Goal: Communication & Community: Answer question/provide support

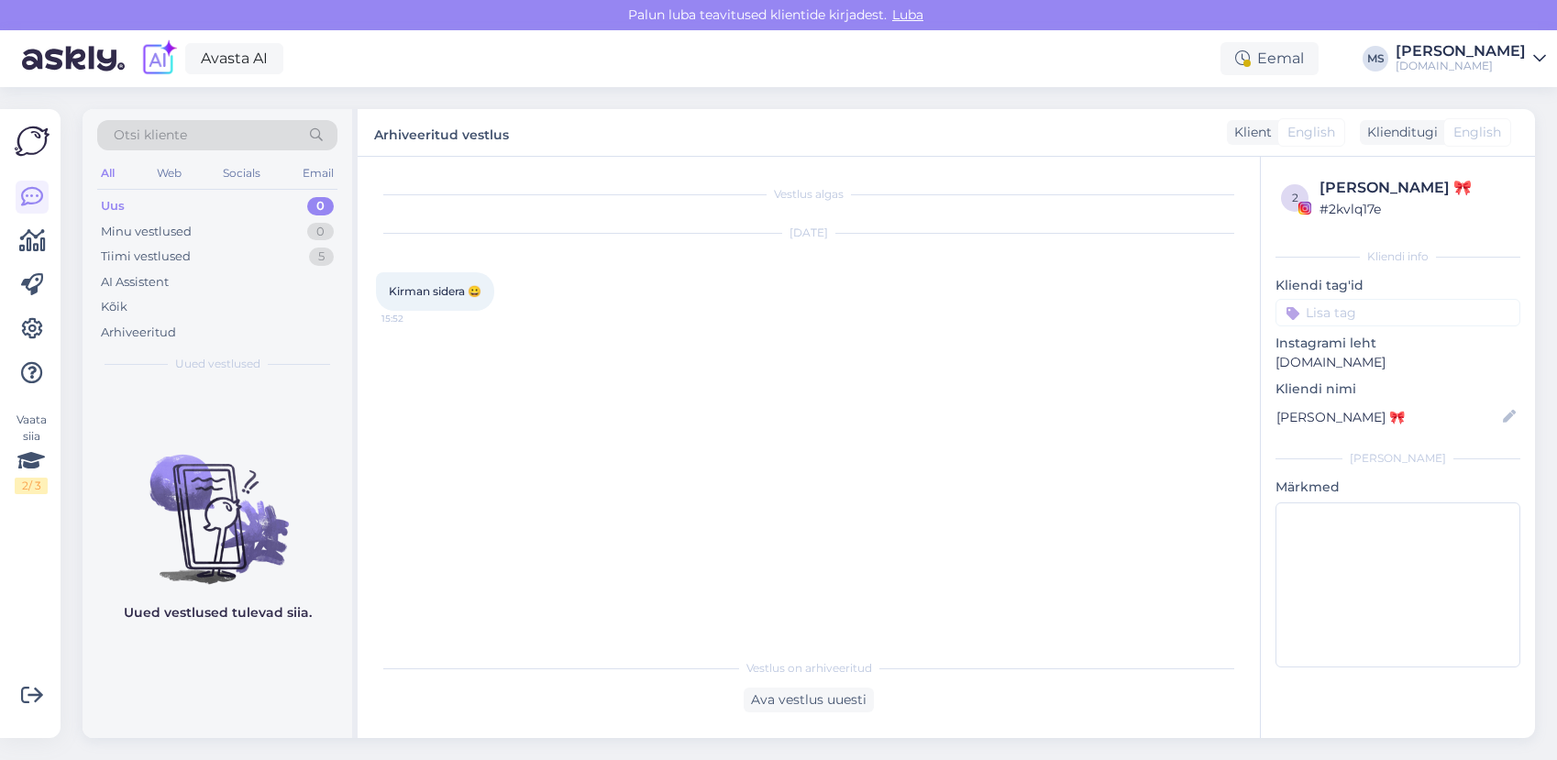
click at [163, 242] on div "Minu vestlused 0" at bounding box center [217, 232] width 240 height 26
click at [168, 261] on div "Tiimi vestlused" at bounding box center [146, 257] width 90 height 18
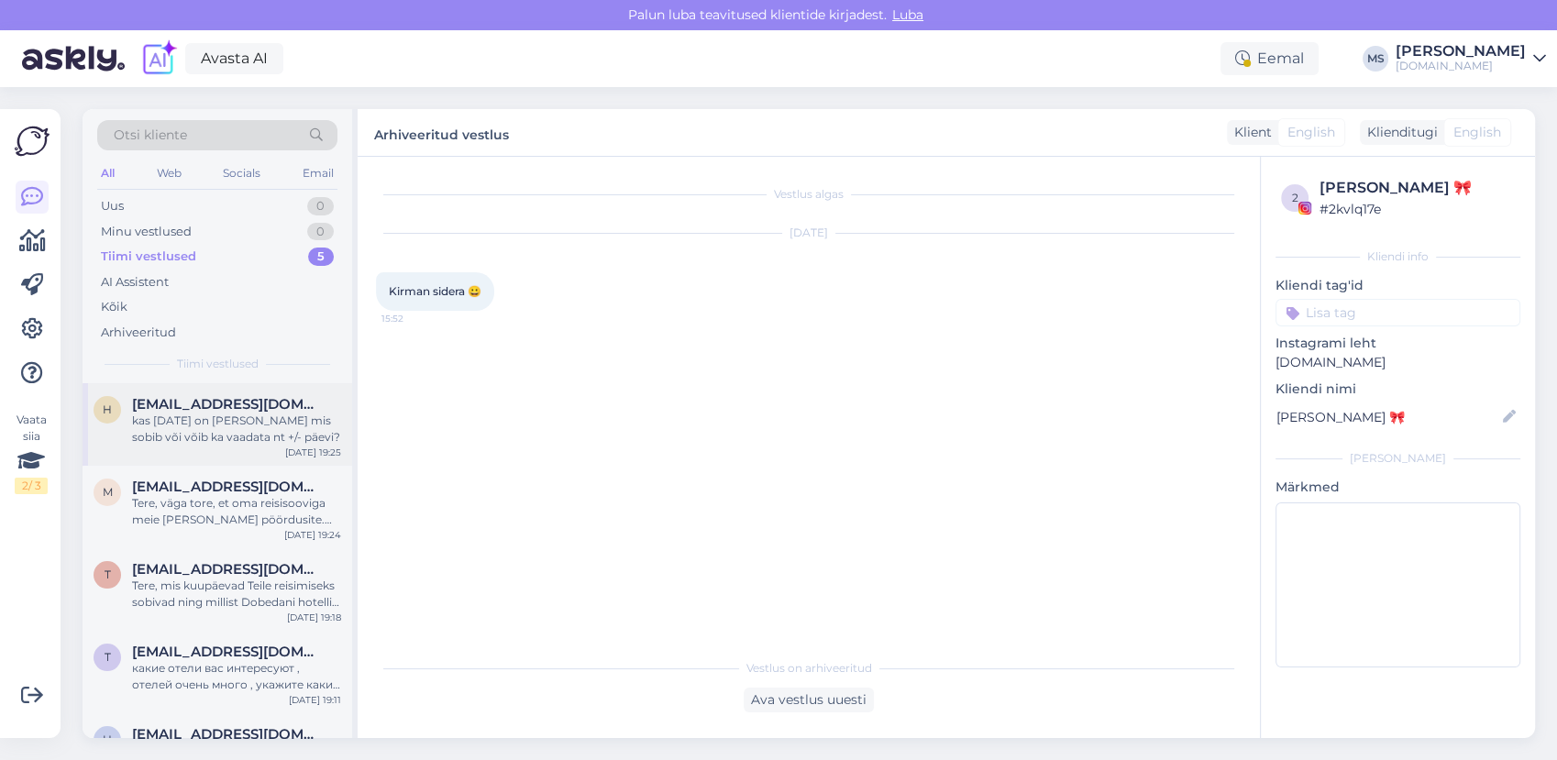
click at [183, 433] on div "kas [DATE] on [PERSON_NAME] mis sobib või võib ka vaadata nt +/- päevi?" at bounding box center [236, 429] width 209 height 33
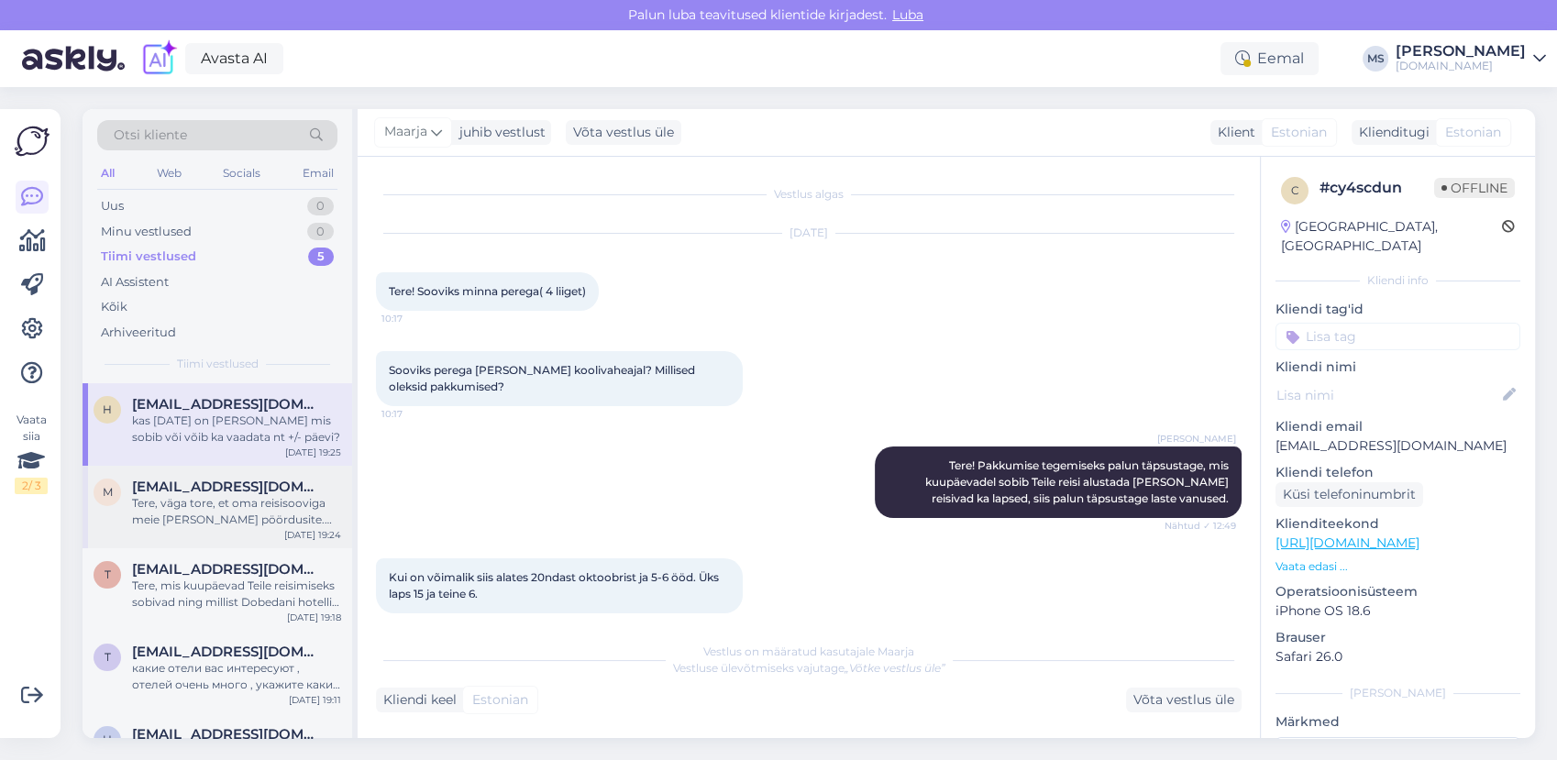
scroll to position [112, 0]
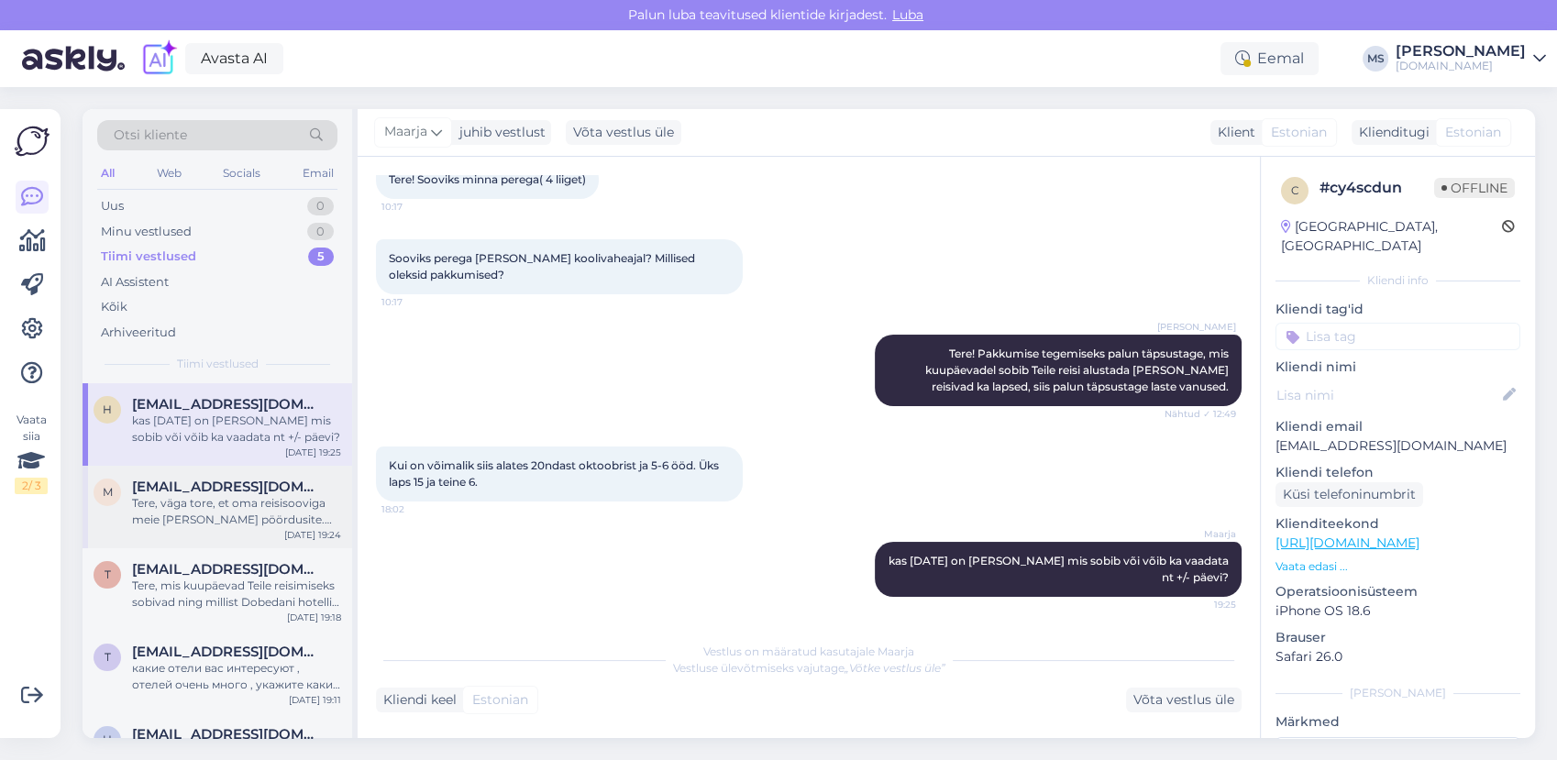
click at [222, 527] on div "Tere, väga tore, et oma reisisooviga meie [PERSON_NAME] pöördusite. Kuna hotell…" at bounding box center [236, 511] width 209 height 33
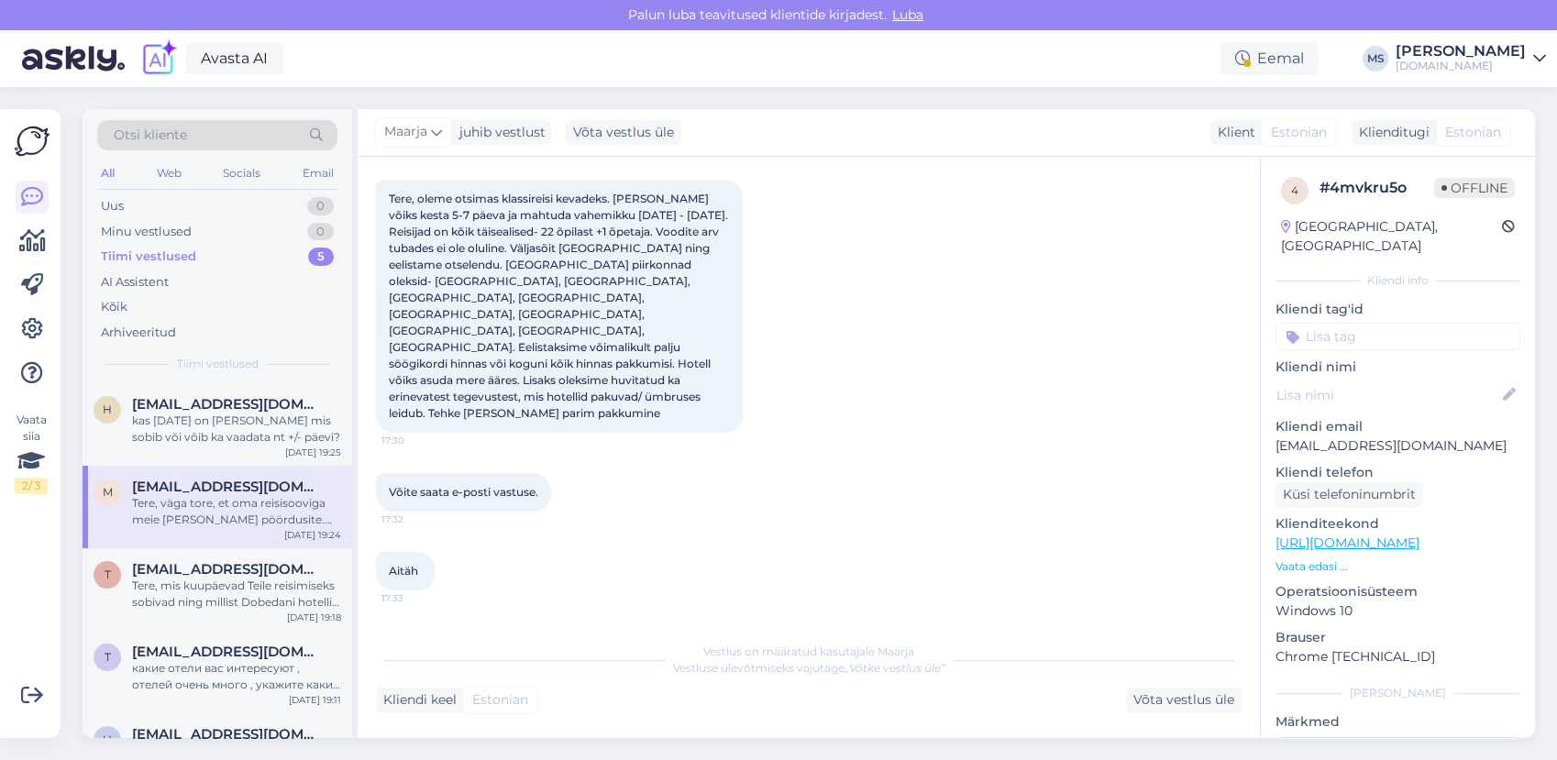
scroll to position [149, 0]
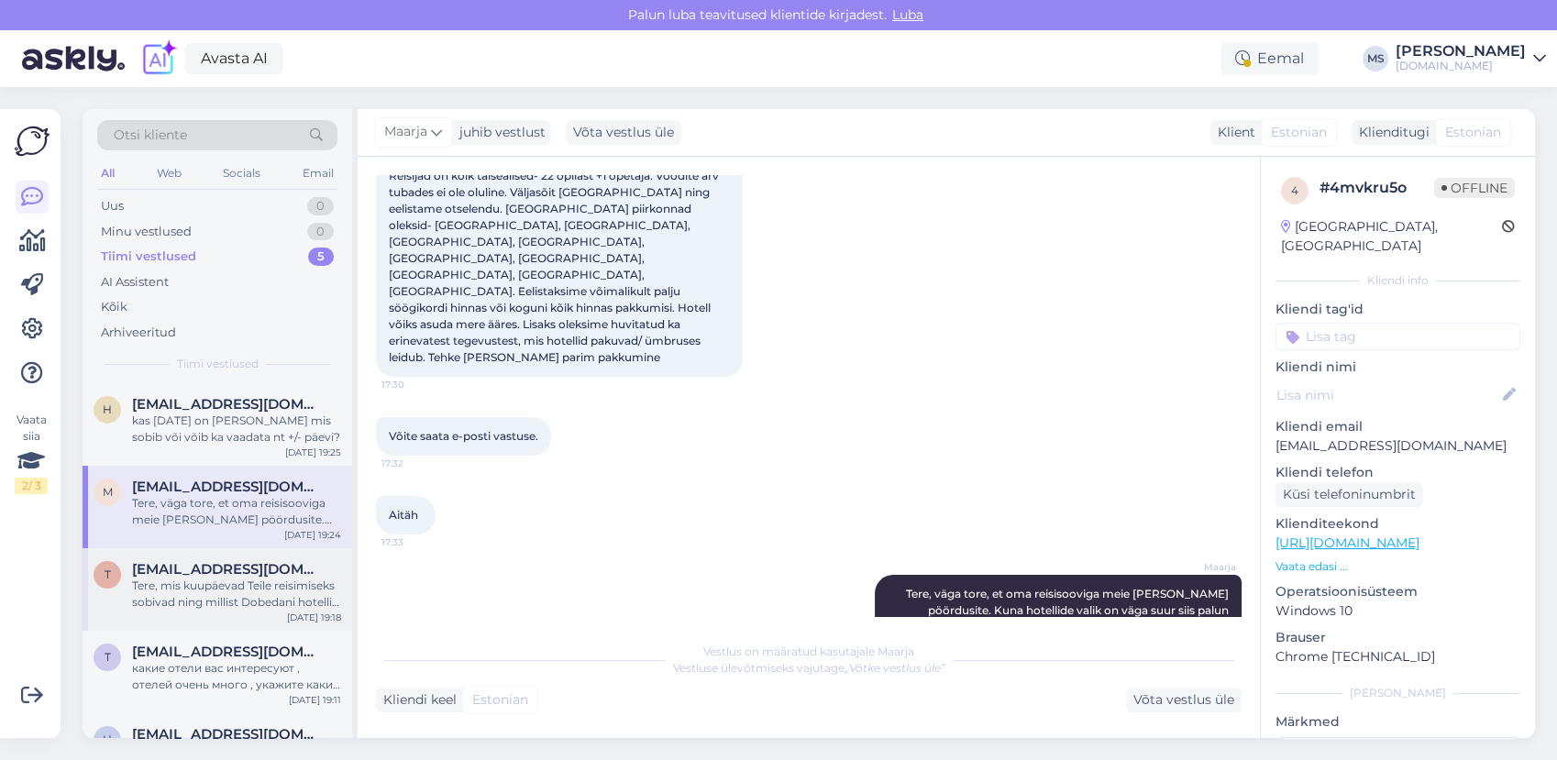
click at [169, 582] on div "Tere, mis kuupäevad Teile reisimiseks sobivad ning millist Dobedani hotelli sil…" at bounding box center [236, 594] width 209 height 33
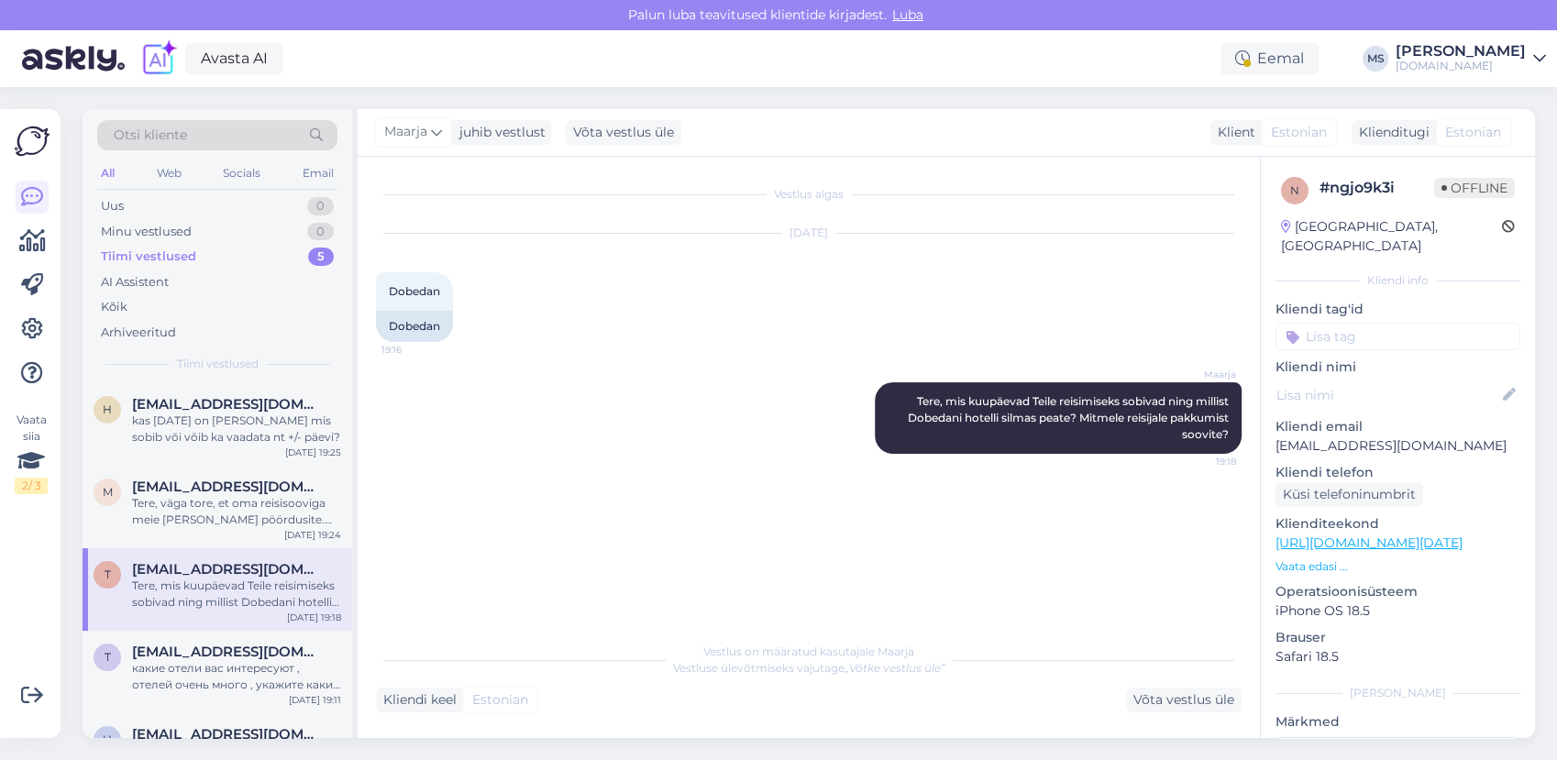
scroll to position [57, 0]
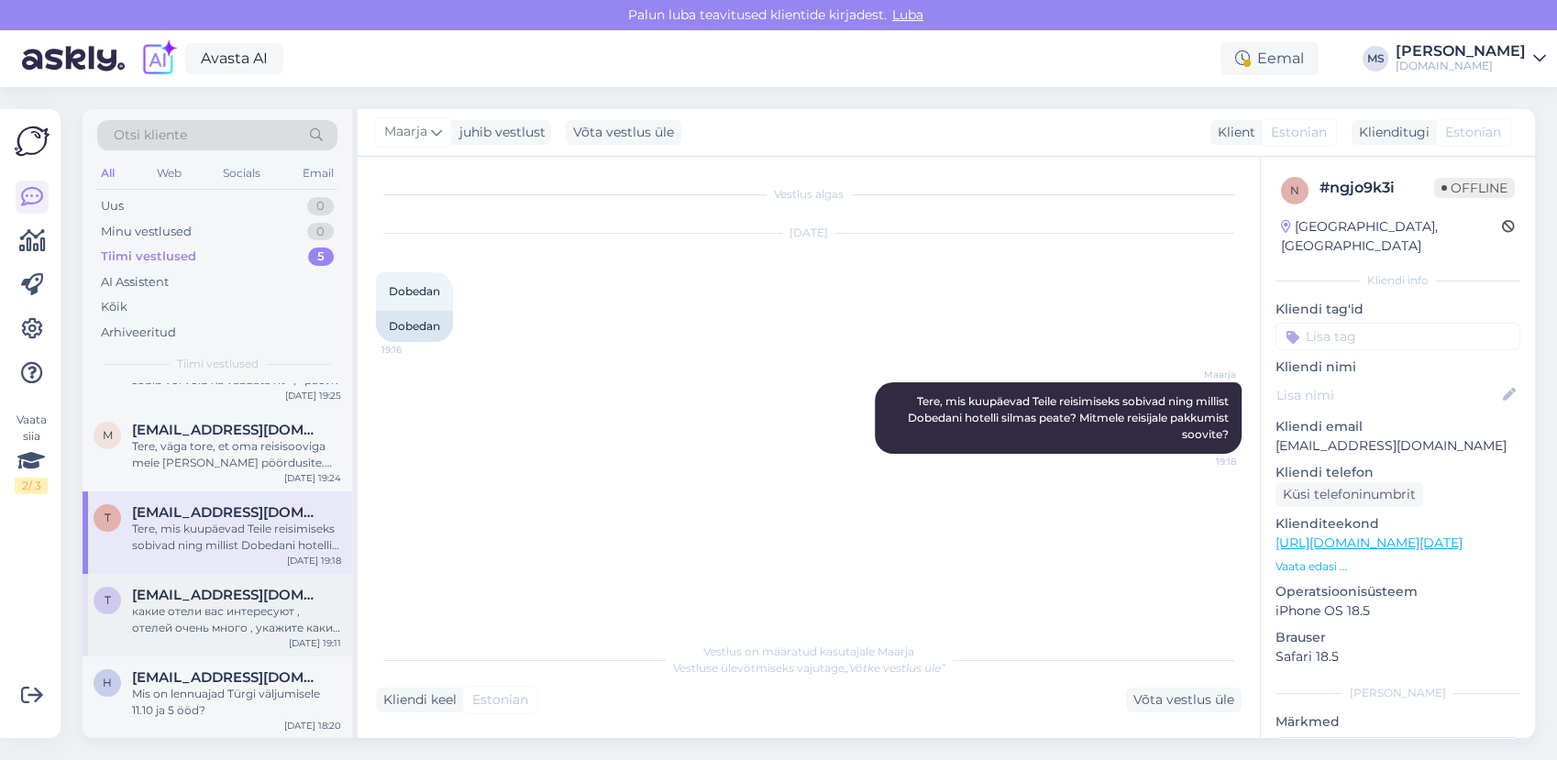
click at [225, 616] on div "какие отели вас интересуют , отелей очень много , укажите какие пожелания" at bounding box center [236, 619] width 209 height 33
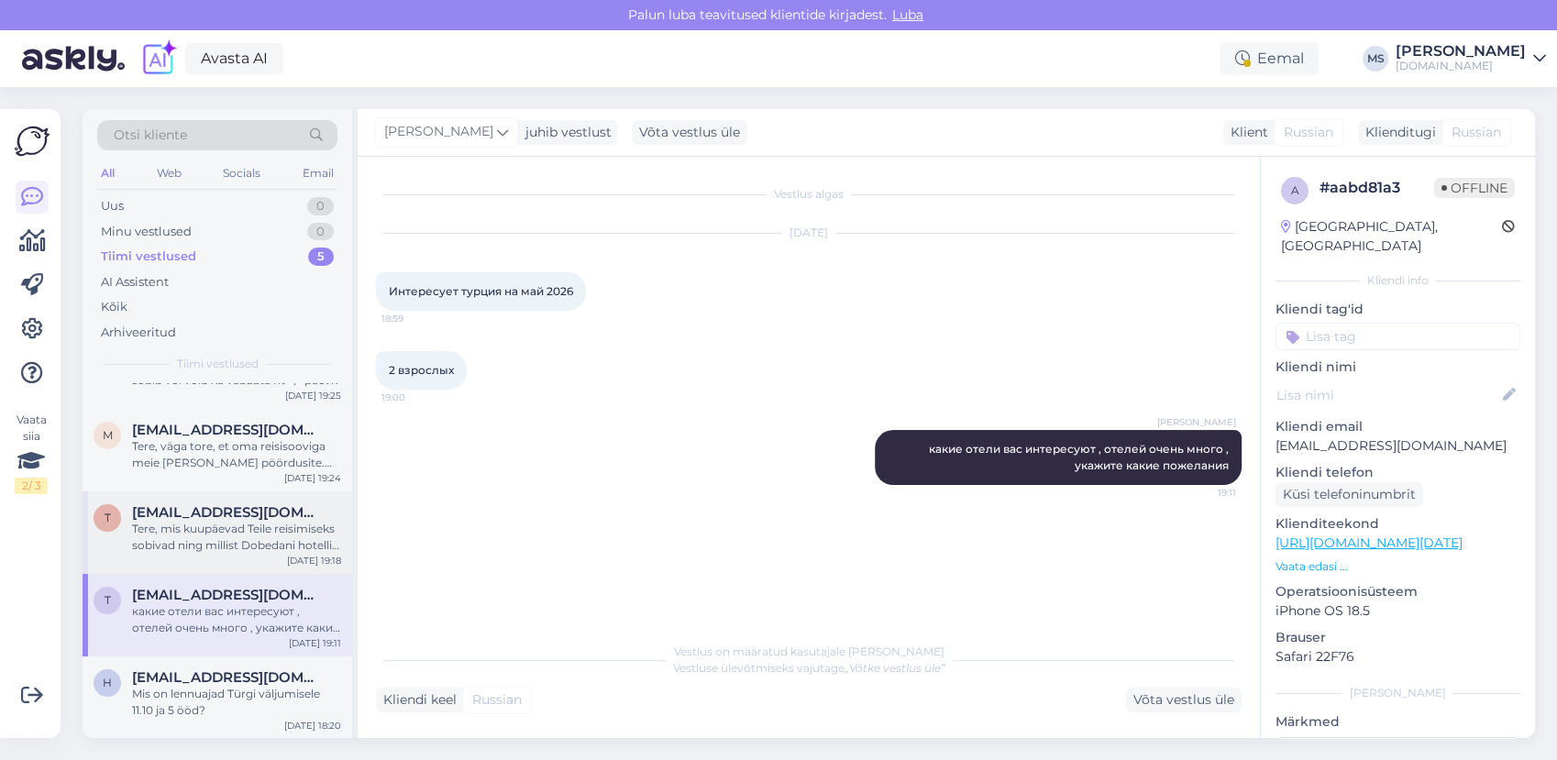
click at [235, 532] on div "Tere, mis kuupäevad Teile reisimiseks sobivad ning millist Dobedani hotelli sil…" at bounding box center [236, 537] width 209 height 33
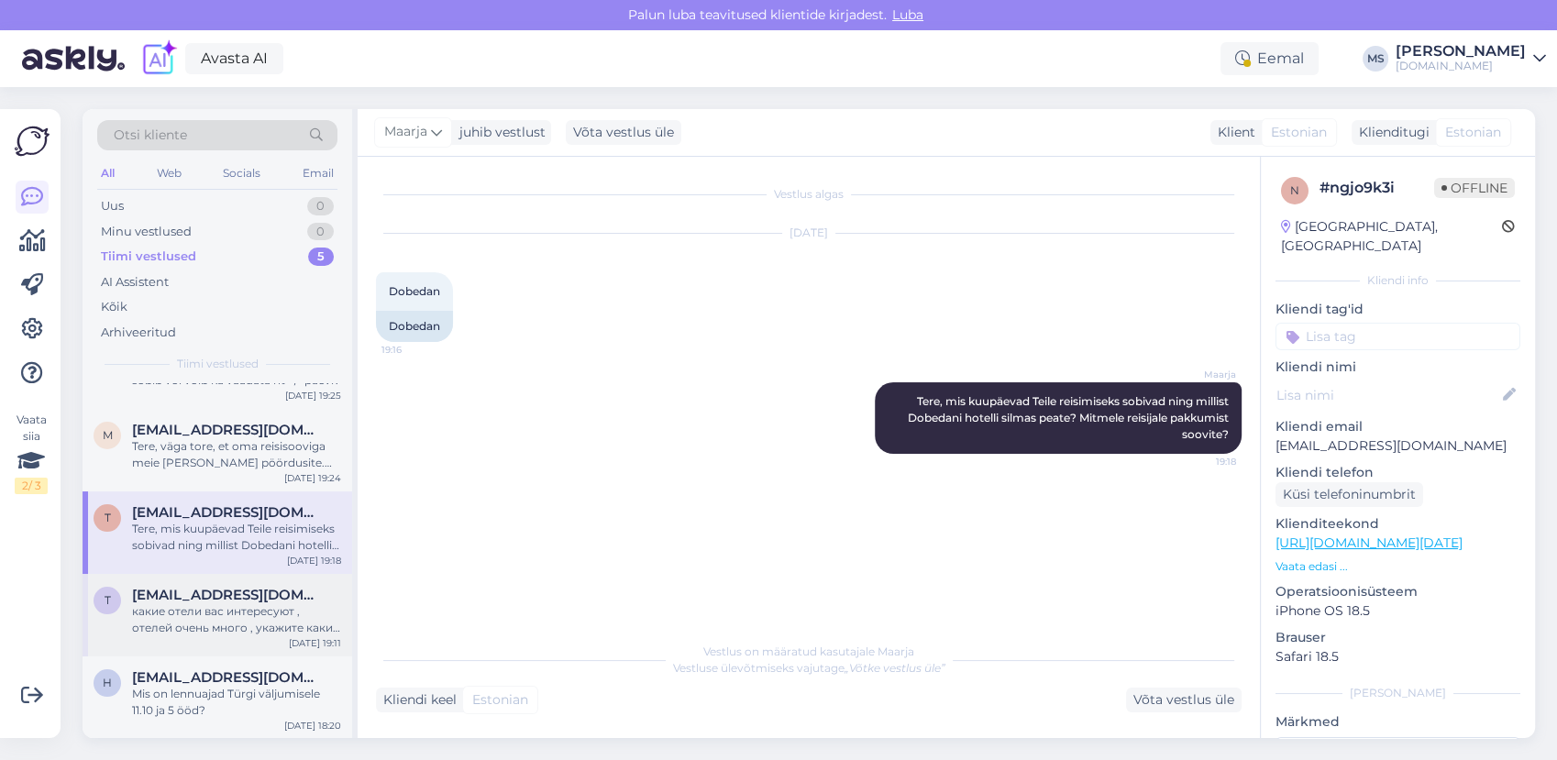
click at [220, 598] on span "[EMAIL_ADDRESS][DOMAIN_NAME]" at bounding box center [227, 595] width 191 height 17
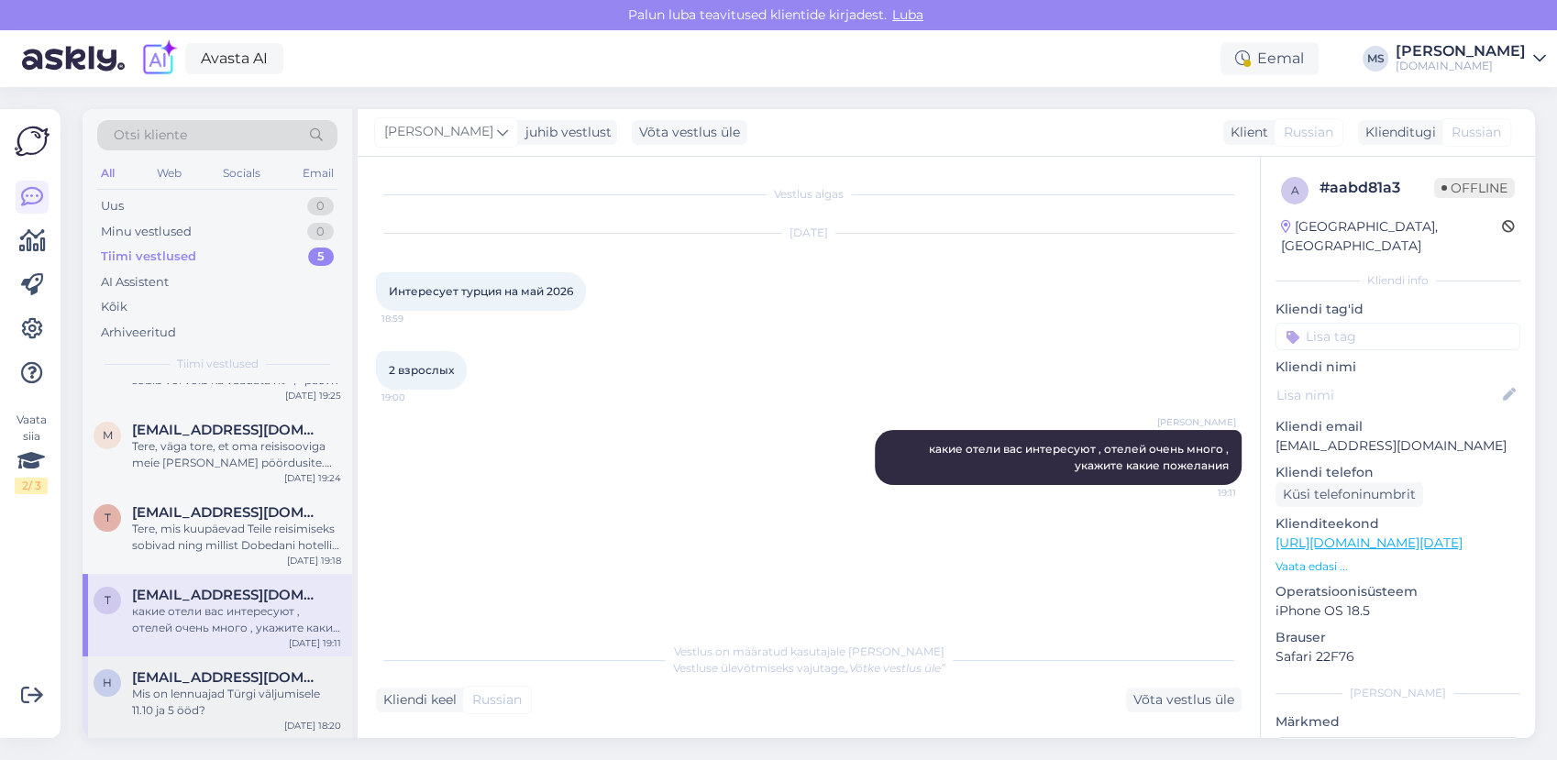
click at [191, 664] on div "h [EMAIL_ADDRESS][DOMAIN_NAME] Mis on lennuajad Türgi väljumisele 11.10 ja 5 öö…" at bounding box center [218, 698] width 270 height 83
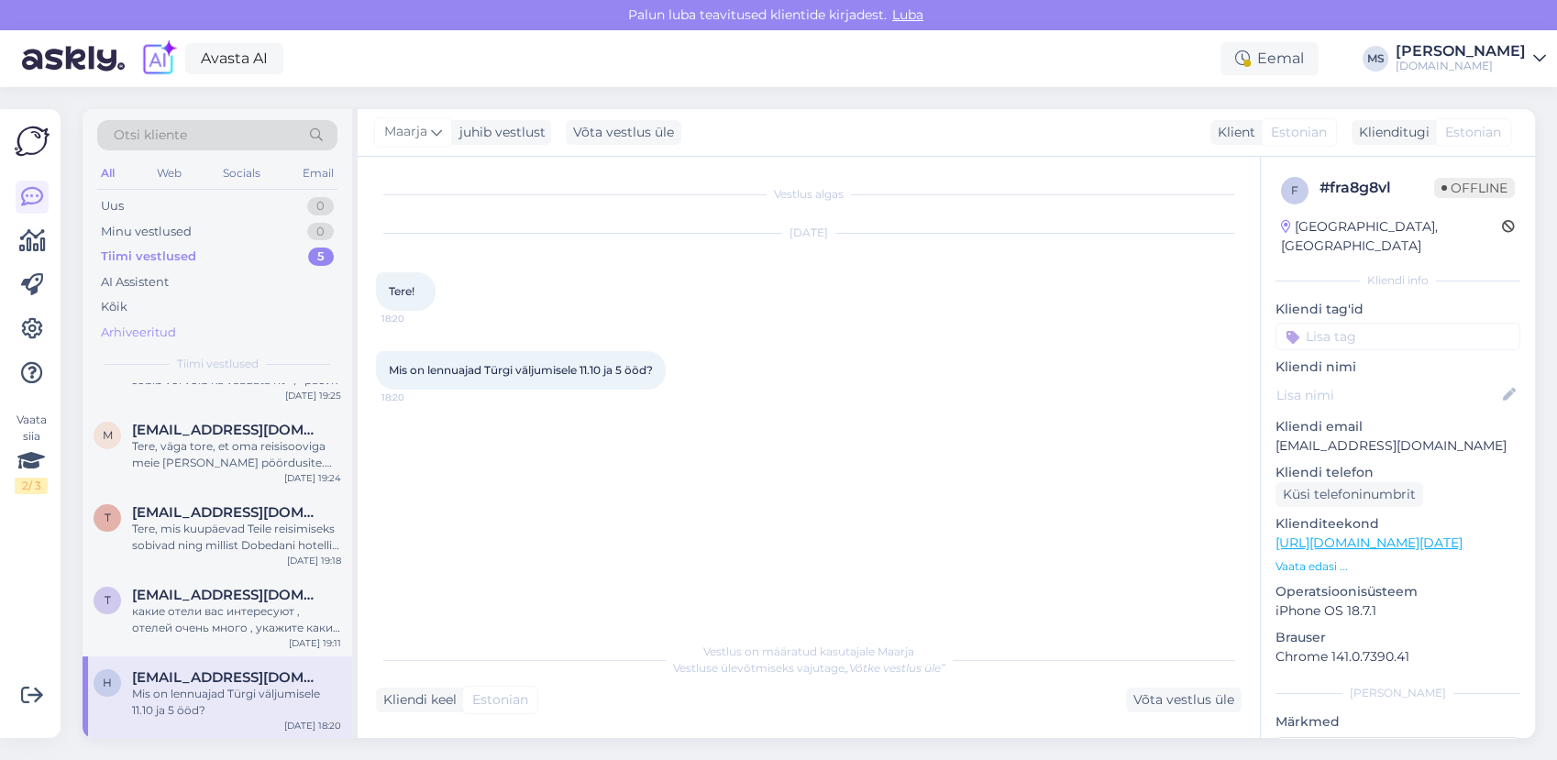
click at [150, 330] on div "Arhiveeritud" at bounding box center [138, 333] width 75 height 18
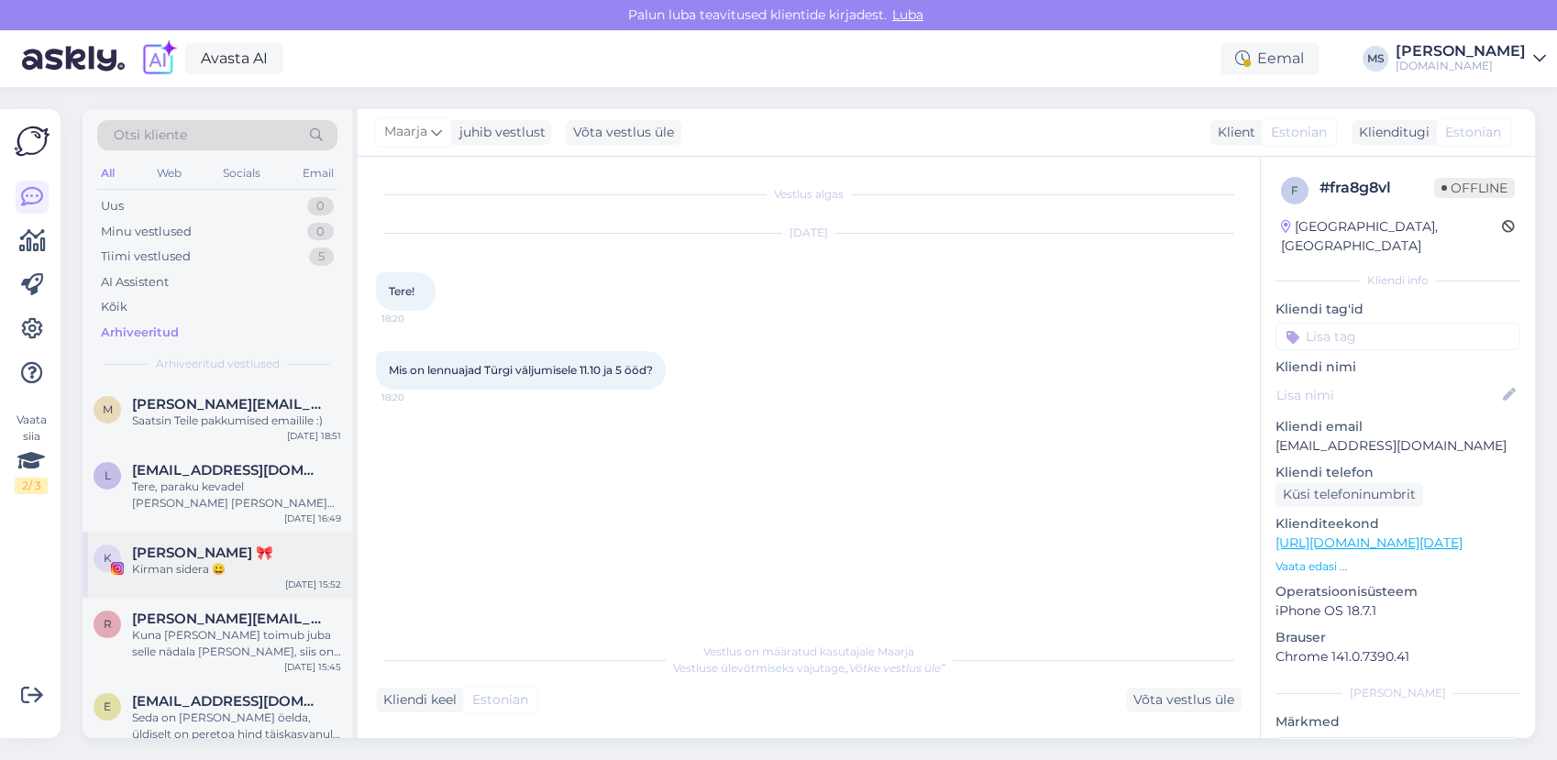
click at [186, 551] on span "[PERSON_NAME] 🎀" at bounding box center [202, 553] width 141 height 17
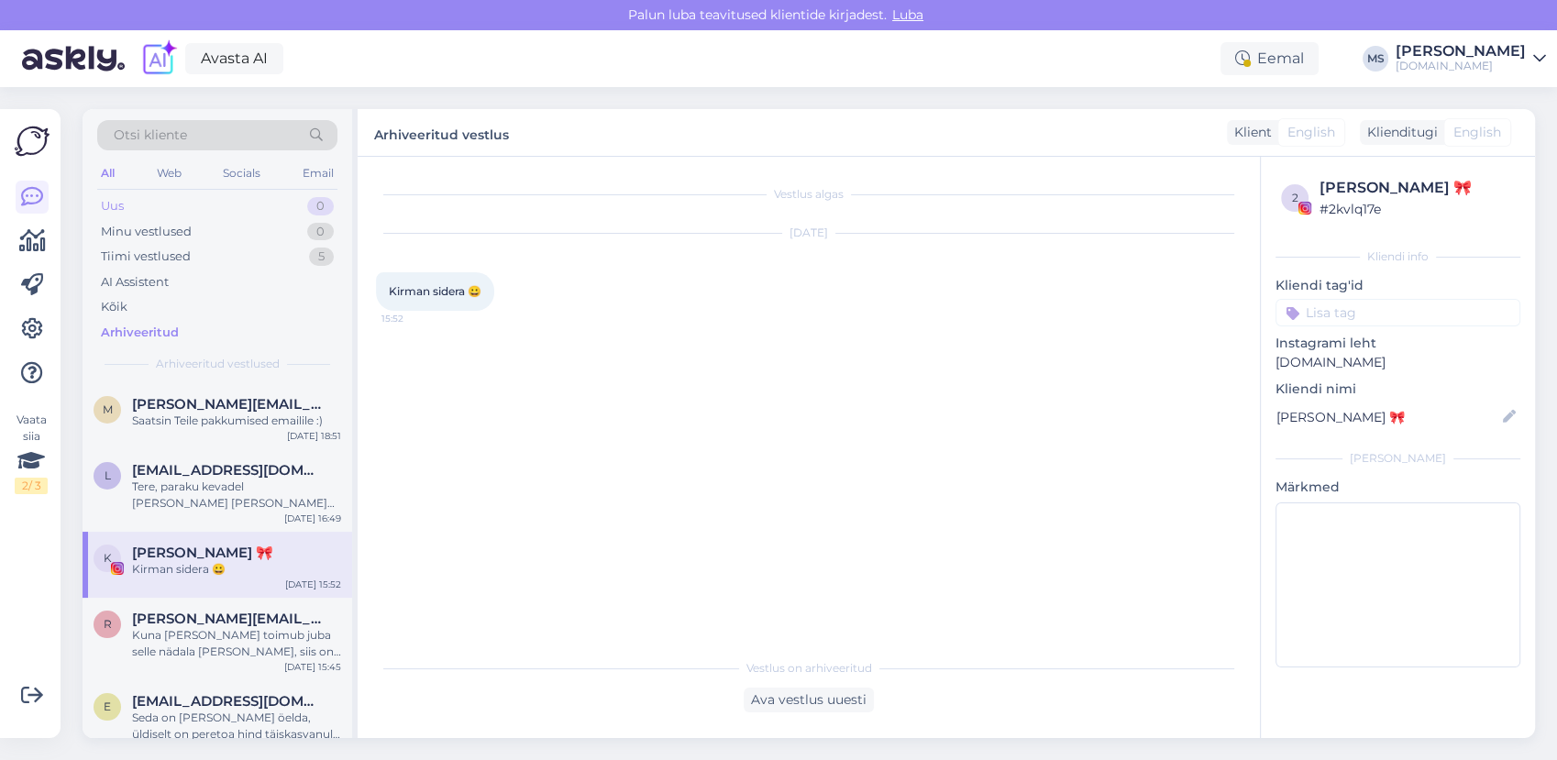
click at [235, 212] on div "Uus 0" at bounding box center [217, 206] width 240 height 26
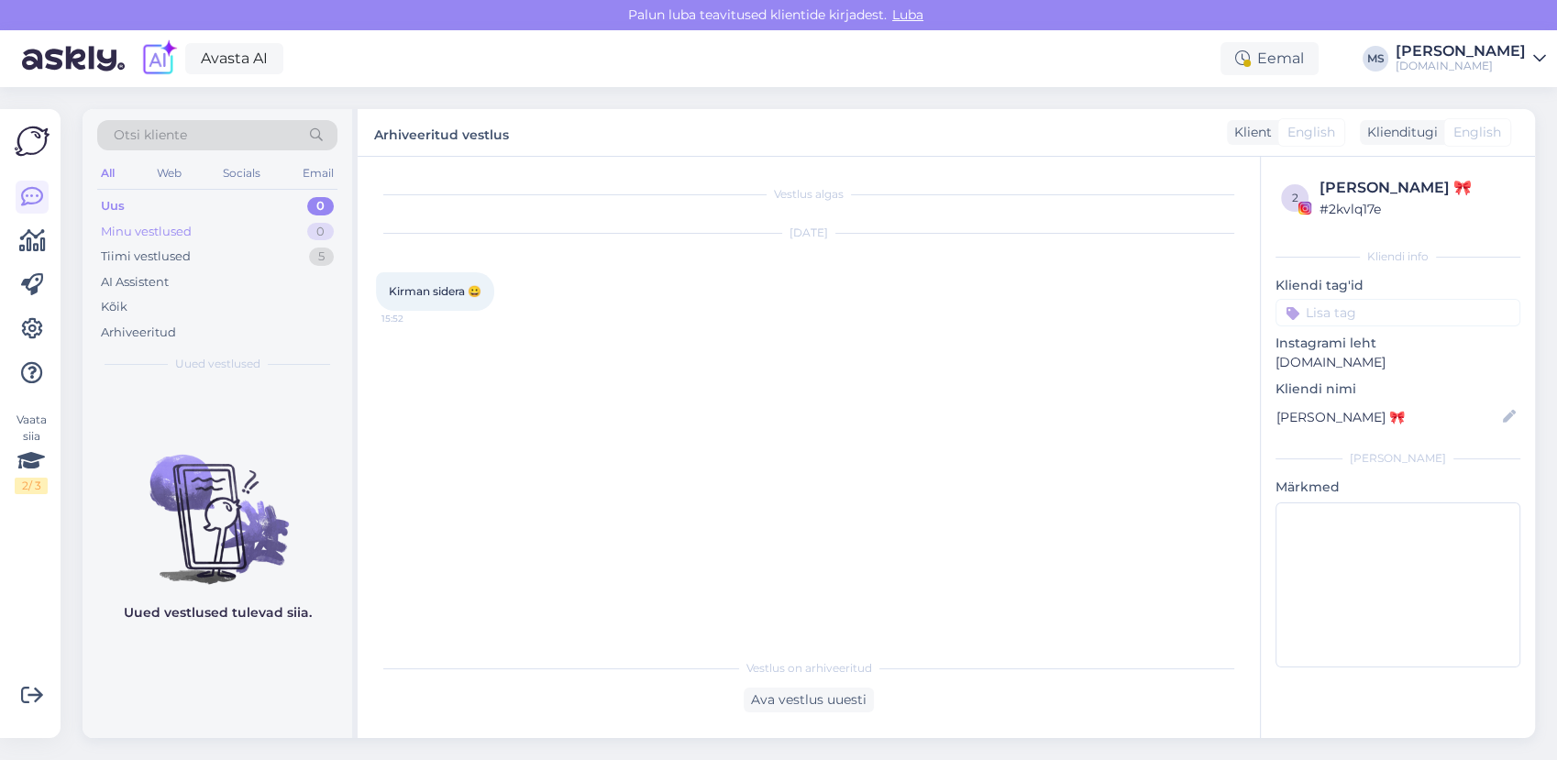
click at [224, 238] on div "Minu vestlused 0" at bounding box center [217, 232] width 240 height 26
click at [213, 253] on div "Tiimi vestlused 5" at bounding box center [217, 257] width 240 height 26
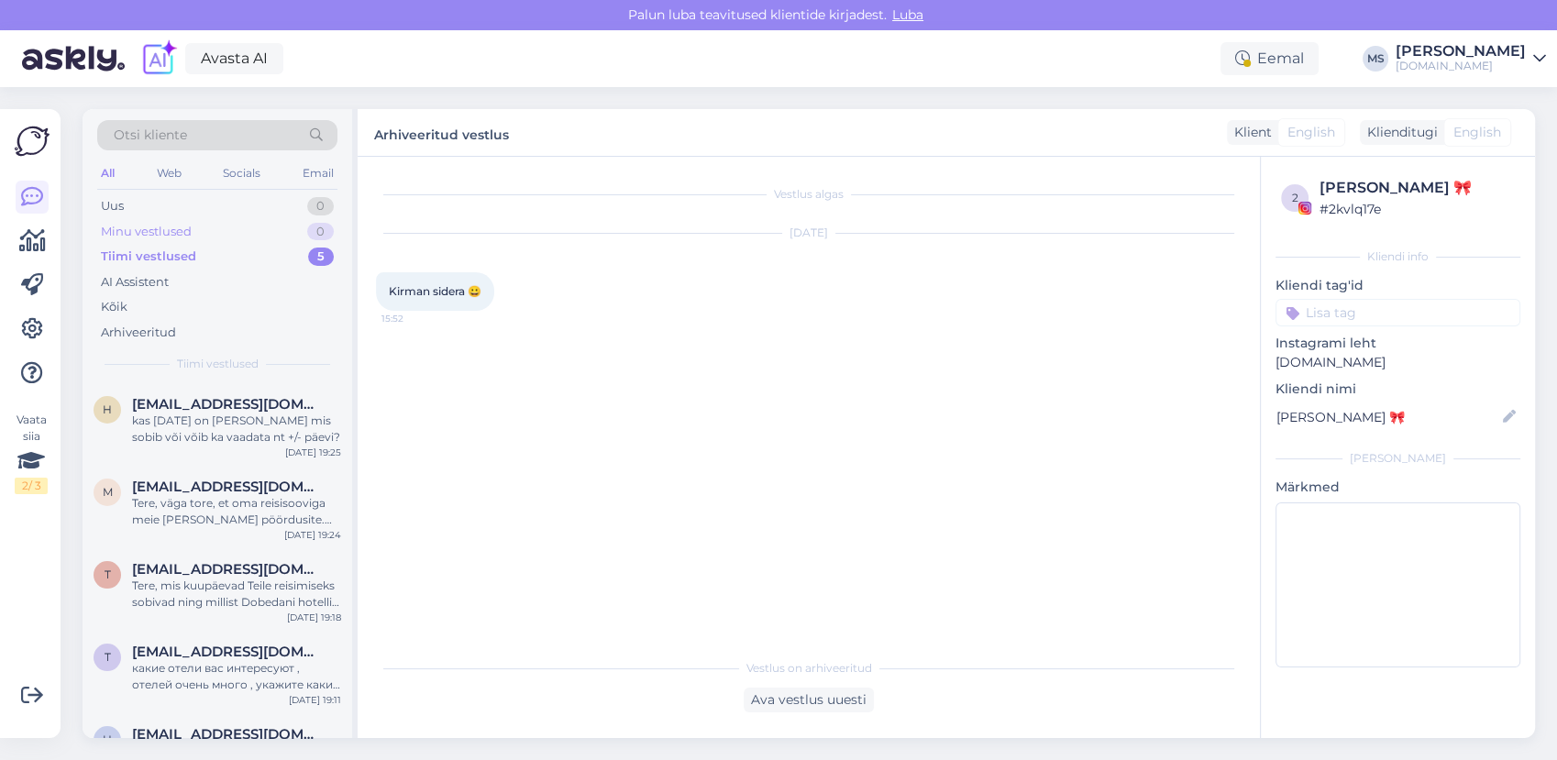
click at [195, 226] on div "Minu vestlused 0" at bounding box center [217, 232] width 240 height 26
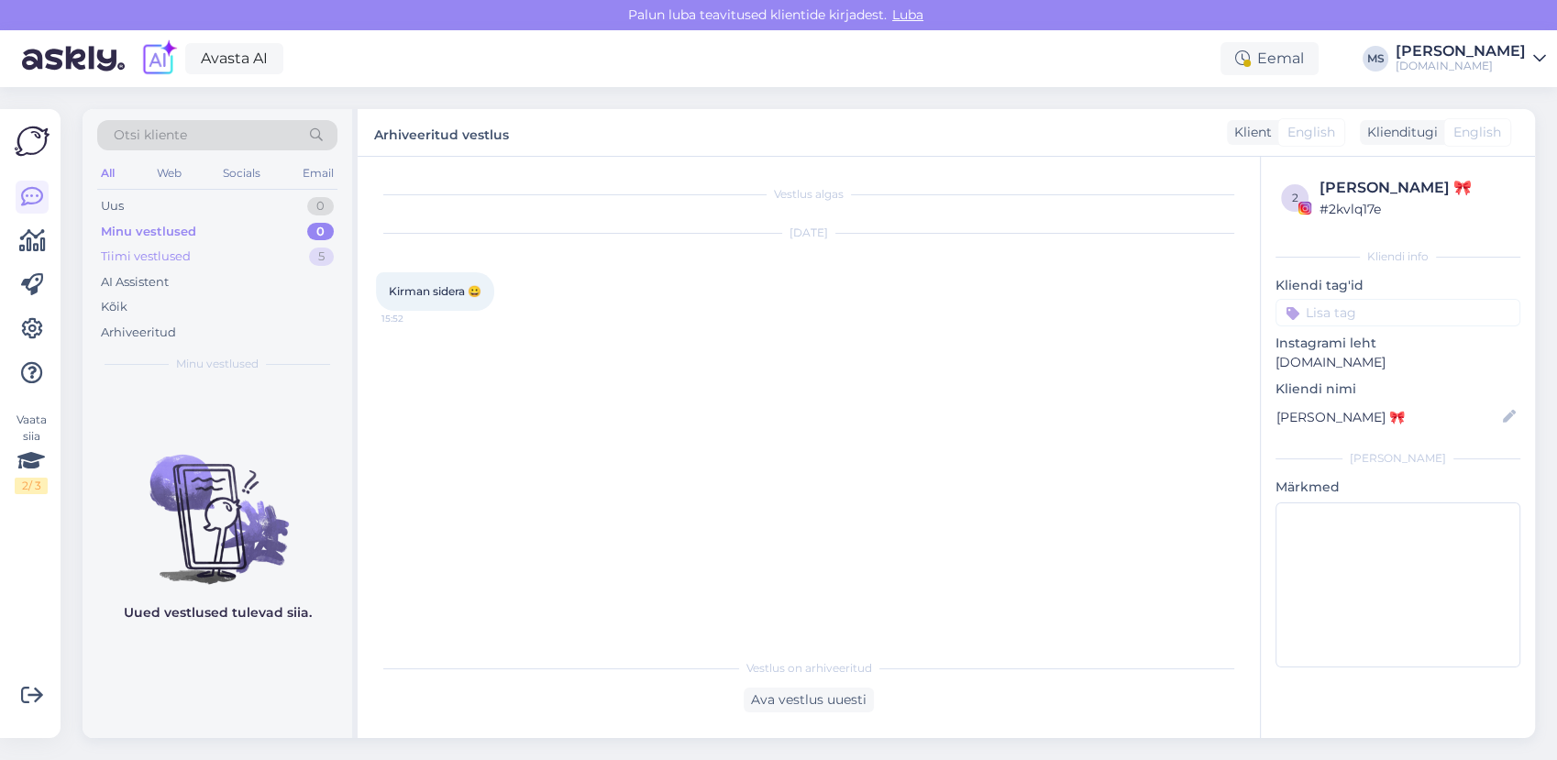
click at [146, 265] on div "Tiimi vestlused 5" at bounding box center [217, 257] width 240 height 26
